Goal: Information Seeking & Learning: Compare options

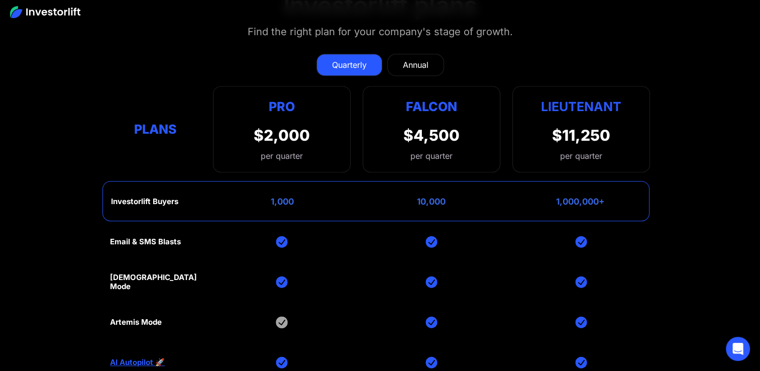
scroll to position [4484, 0]
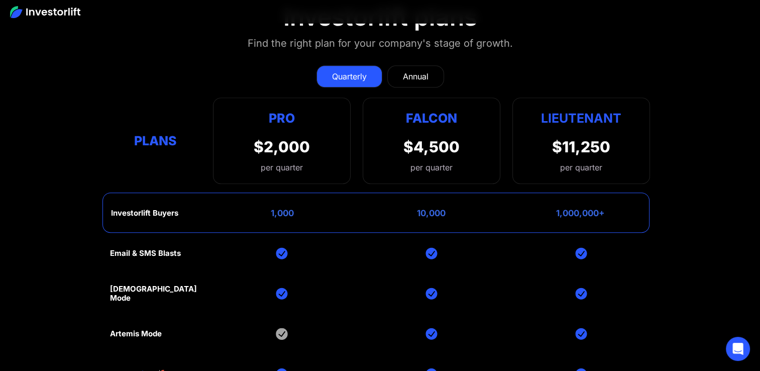
click at [429, 65] on link "Annual" at bounding box center [416, 76] width 57 height 22
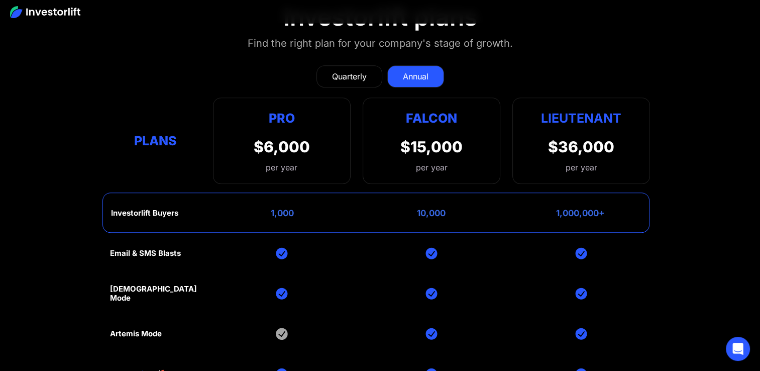
click at [363, 70] on div "Quarterly" at bounding box center [349, 76] width 35 height 12
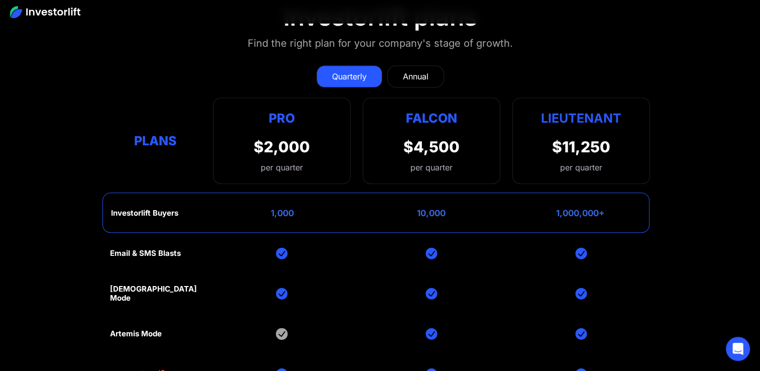
click at [414, 70] on div "Annual" at bounding box center [416, 76] width 26 height 12
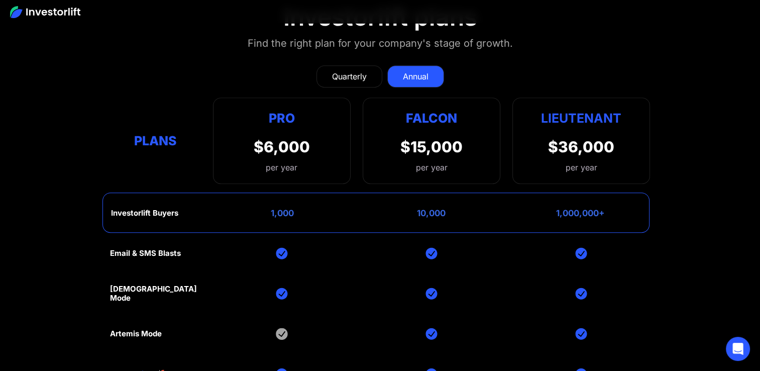
click at [334, 70] on div "Quarterly" at bounding box center [349, 76] width 35 height 12
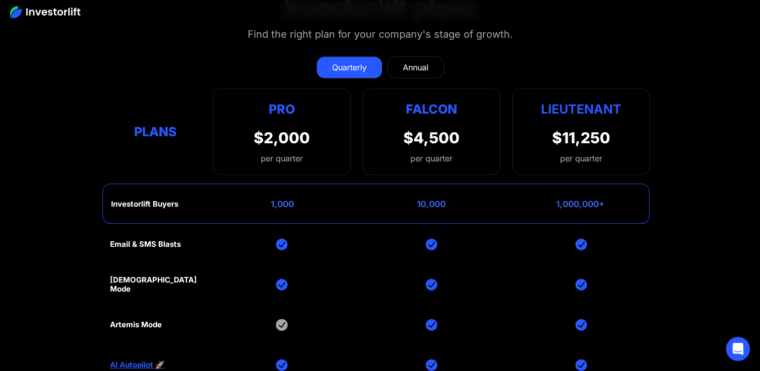
scroll to position [4451, 0]
